Goal: Navigation & Orientation: Find specific page/section

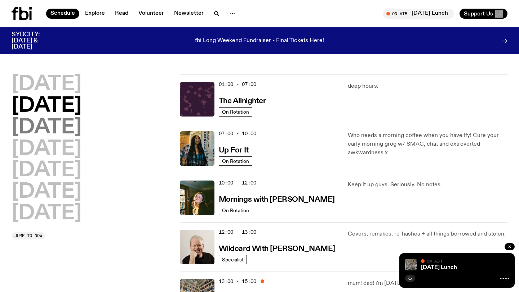
click at [81, 131] on h2 "[DATE]" at bounding box center [47, 128] width 70 height 20
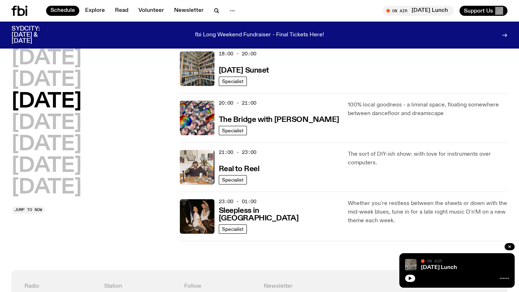
scroll to position [362, 0]
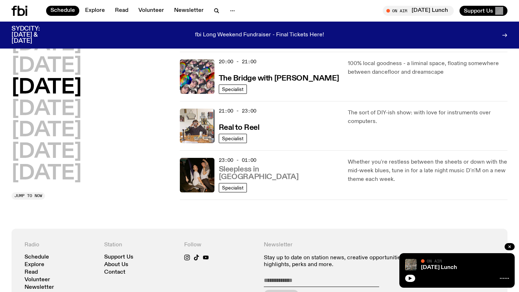
click at [273, 178] on h3 "Sleepless in [GEOGRAPHIC_DATA]" at bounding box center [279, 173] width 121 height 15
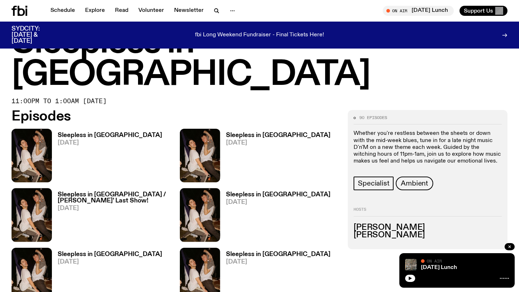
scroll to position [66, 0]
